Goal: Information Seeking & Learning: Learn about a topic

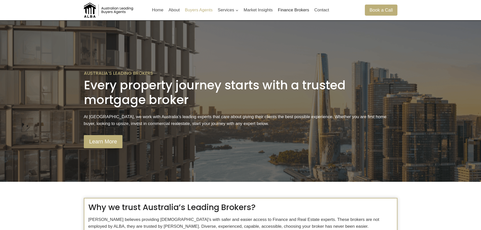
click at [209, 11] on link "Buyers Agents" at bounding box center [198, 10] width 33 height 12
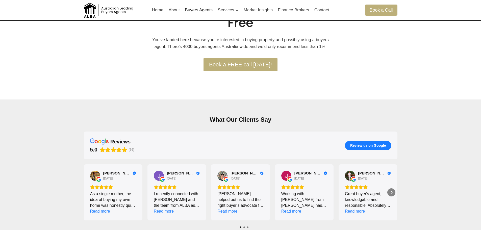
scroll to position [101, 0]
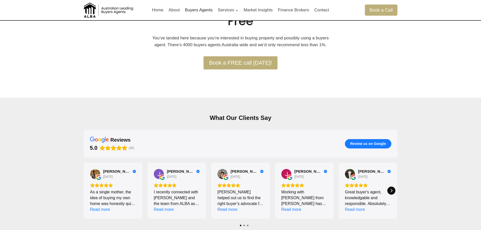
click at [389, 189] on icon "Next" at bounding box center [391, 191] width 4 height 4
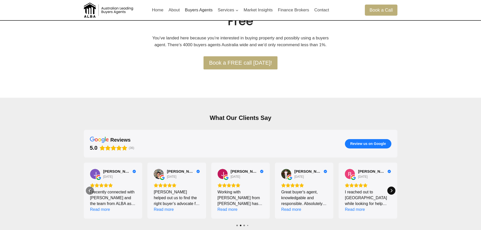
click at [389, 189] on icon "Next" at bounding box center [391, 191] width 4 height 4
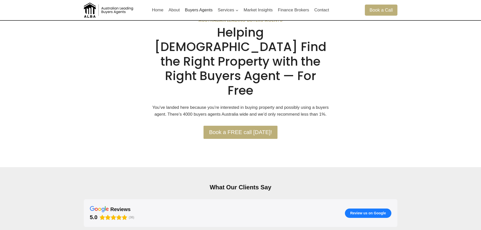
scroll to position [0, 0]
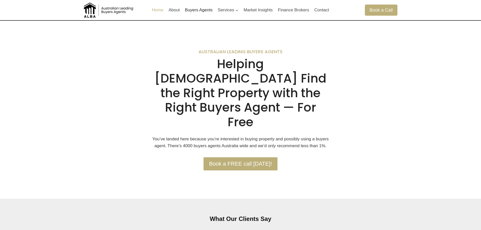
click at [160, 10] on link "Home" at bounding box center [157, 10] width 17 height 12
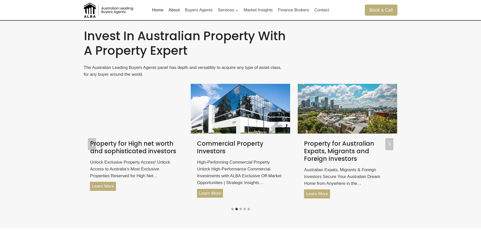
scroll to position [681, 0]
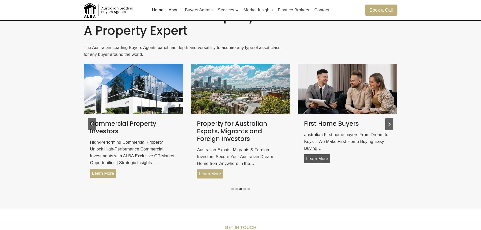
click at [325, 158] on link "Learn More First Home Buyers" at bounding box center [317, 158] width 26 height 9
